Goal: Information Seeking & Learning: Check status

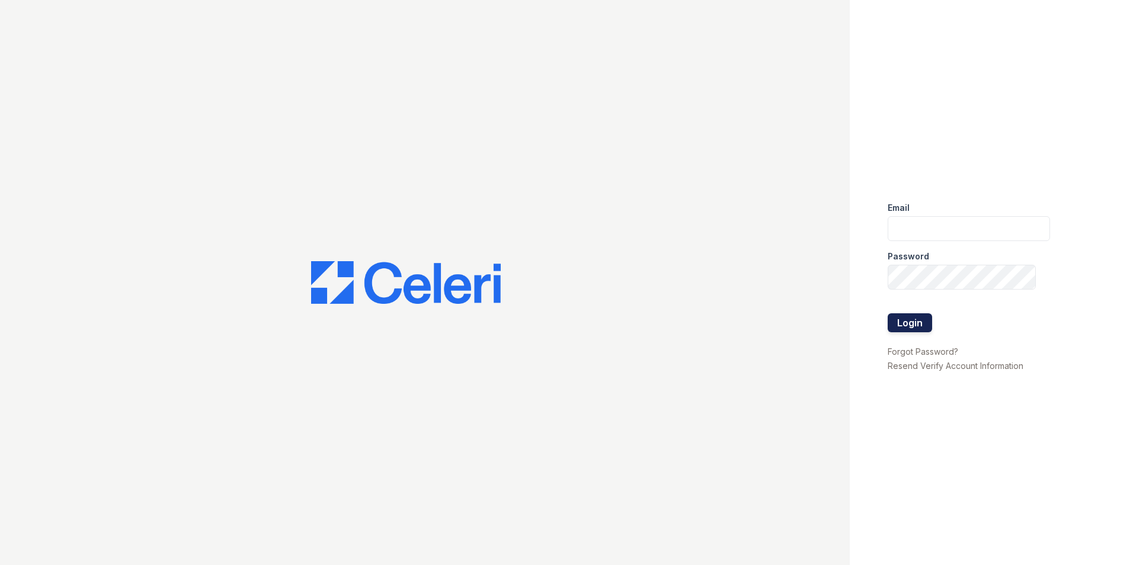
type input "[EMAIL_ADDRESS][DOMAIN_NAME]"
click at [901, 323] on button "Login" at bounding box center [909, 322] width 44 height 19
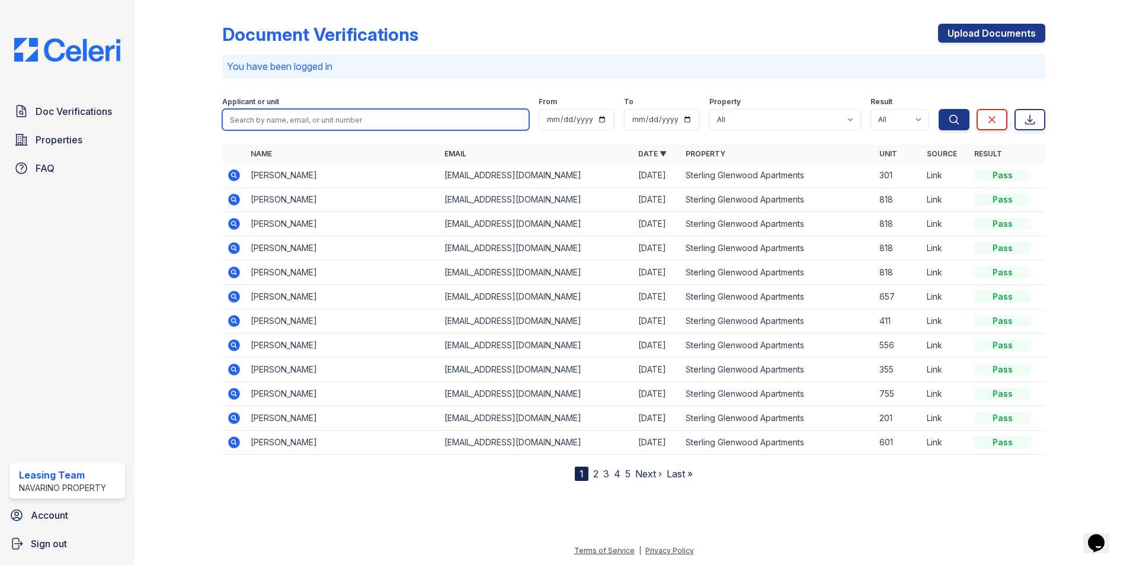
click at [300, 118] on input "search" at bounding box center [375, 119] width 307 height 21
type input "[PERSON_NAME]"
click at [938, 109] on button "Search" at bounding box center [953, 119] width 31 height 21
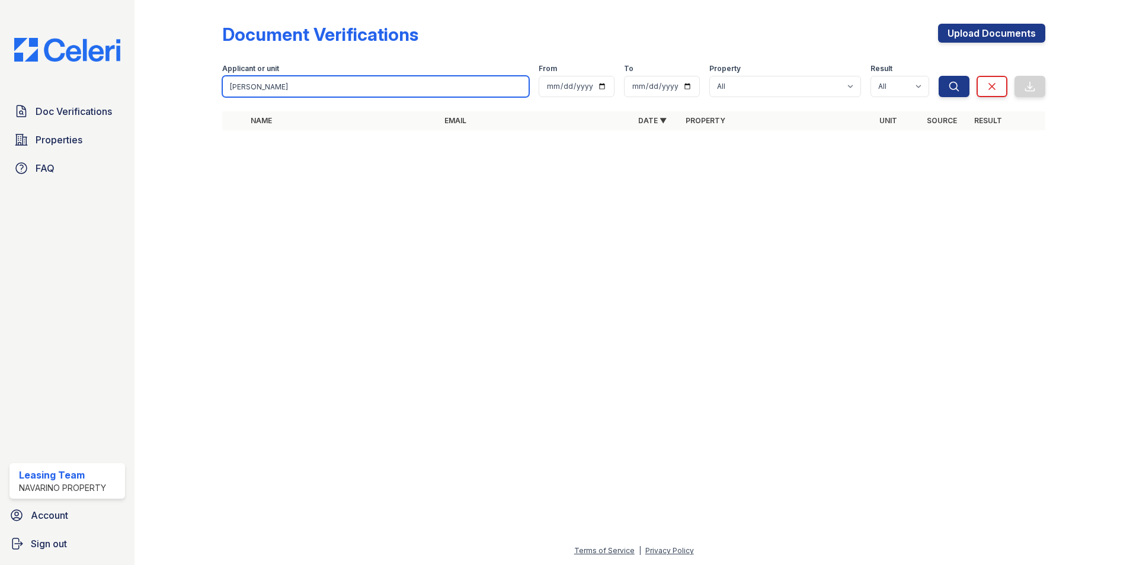
drag, startPoint x: 267, startPoint y: 89, endPoint x: 201, endPoint y: 89, distance: 66.4
click at [201, 89] on div "Document Verifications Upload Documents Filter Applicant or unit [PERSON_NAME] …" at bounding box center [633, 80] width 960 height 161
click at [519, 86] on input "[PERSON_NAME]" at bounding box center [375, 86] width 307 height 21
click at [282, 82] on input "search" at bounding box center [375, 86] width 307 height 21
type input "[PERSON_NAME]"
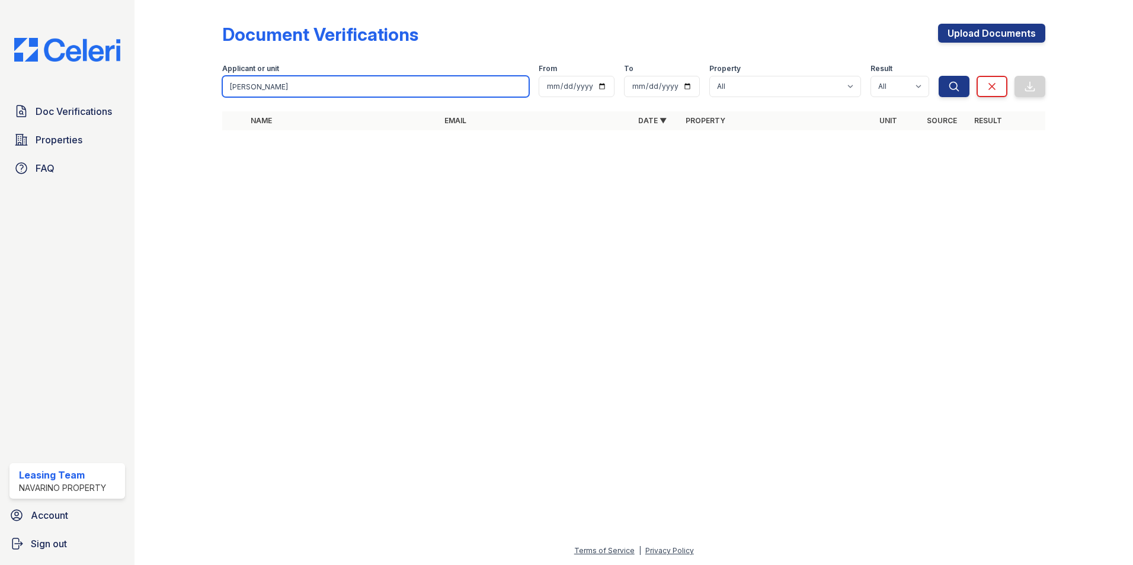
click at [938, 76] on button "Search" at bounding box center [953, 86] width 31 height 21
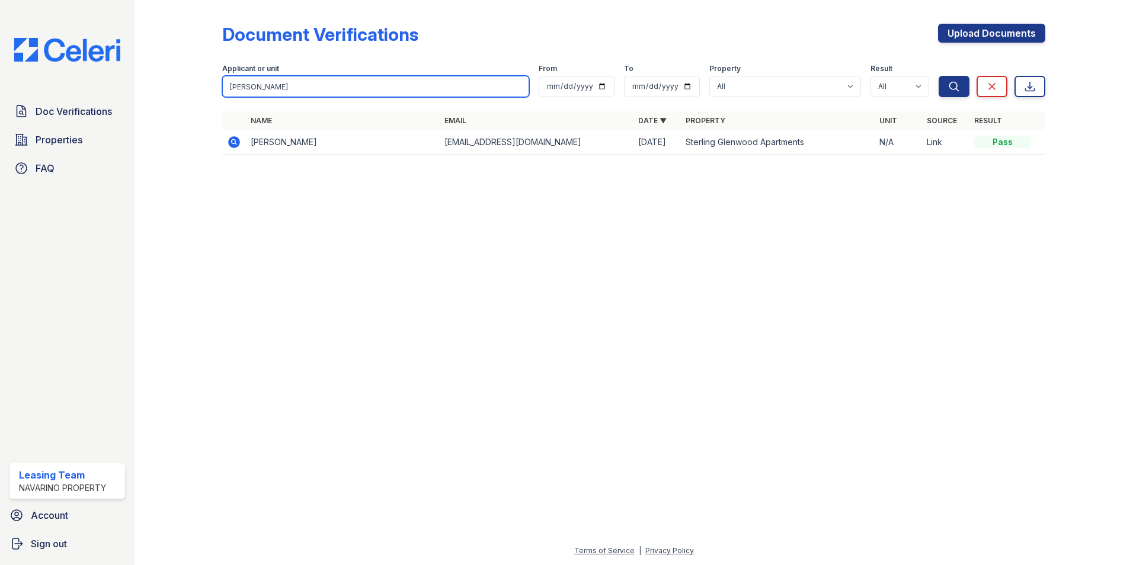
click at [297, 93] on input "adams" at bounding box center [375, 86] width 307 height 21
type input "adam"
click at [938, 76] on button "Search" at bounding box center [953, 86] width 31 height 21
drag, startPoint x: 289, startPoint y: 82, endPoint x: 205, endPoint y: 85, distance: 84.2
click at [205, 85] on div "Document Verifications Upload Documents Filter Applicant or unit adam From To P…" at bounding box center [633, 92] width 960 height 185
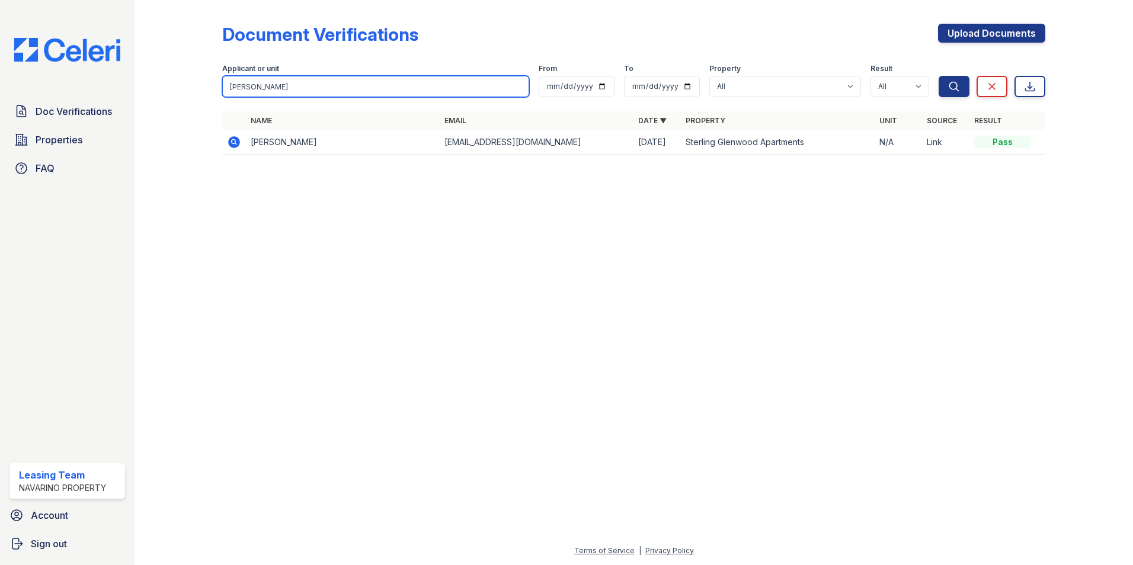
type input "jenna"
click at [938, 76] on button "Search" at bounding box center [953, 86] width 31 height 21
